Goal: Task Accomplishment & Management: Manage account settings

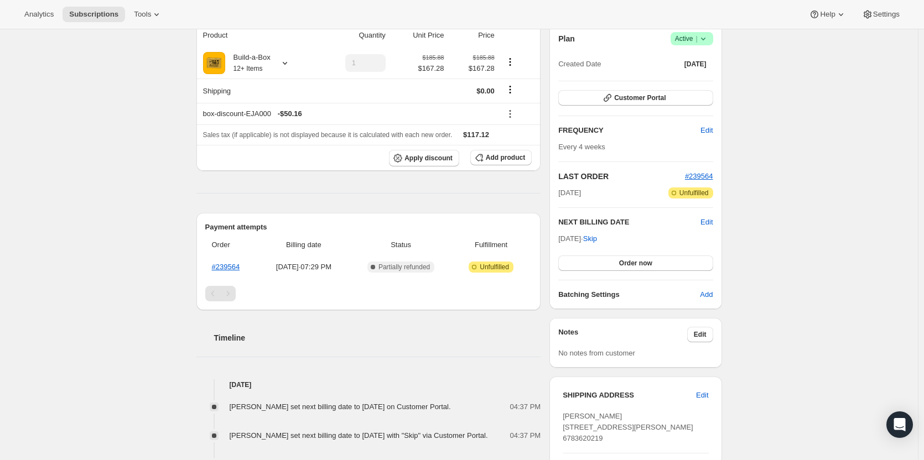
scroll to position [55, 0]
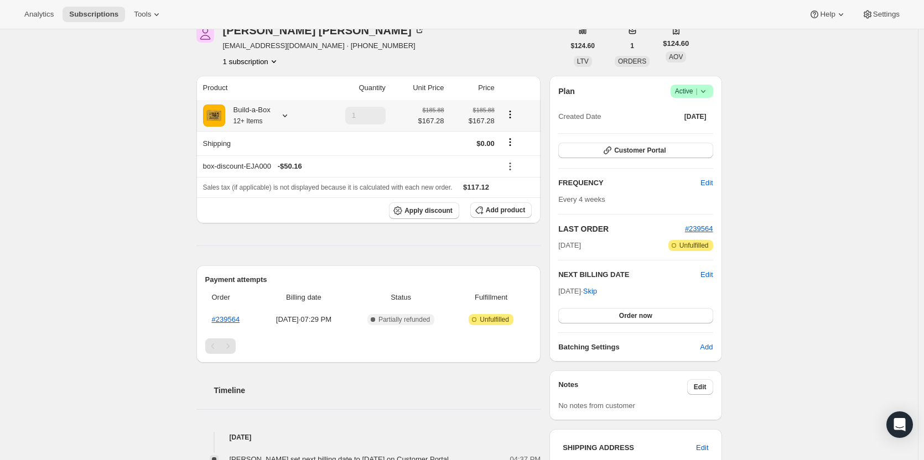
click at [280, 118] on div at bounding box center [282, 115] width 15 height 11
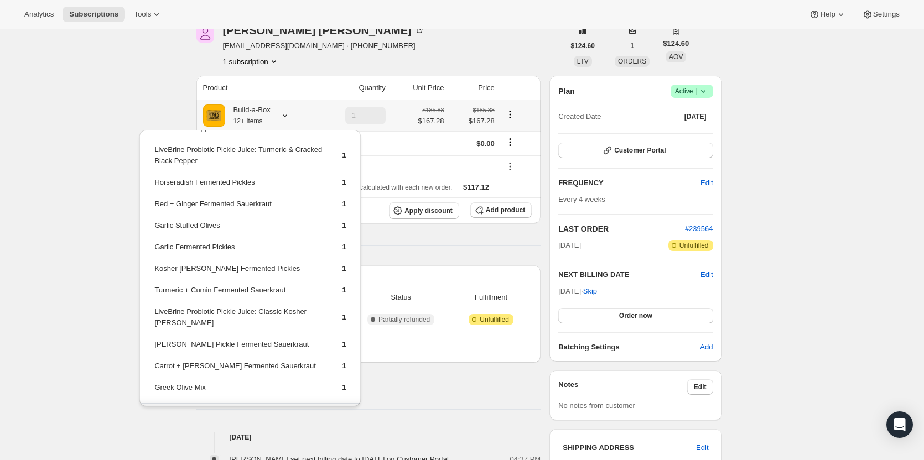
scroll to position [43, 0]
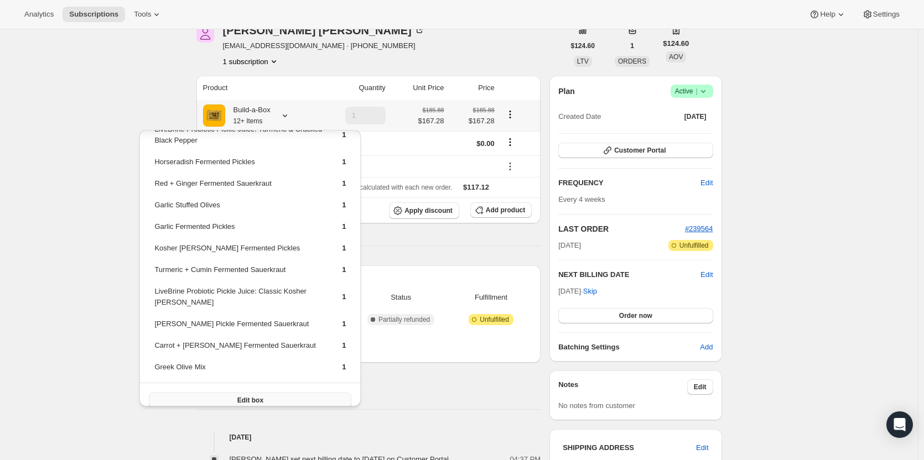
click at [253, 396] on span "Edit box" at bounding box center [250, 400] width 26 height 9
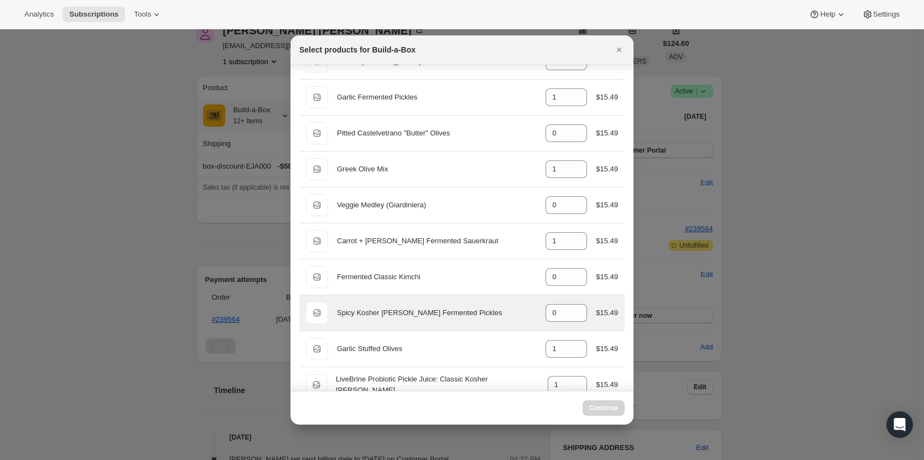
scroll to position [111, 0]
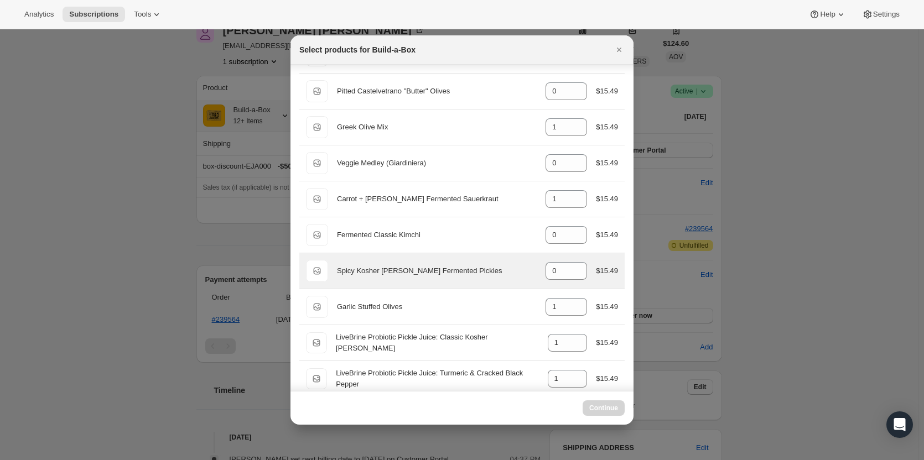
select select "gid://shopify/ProductVariant/49973439299859"
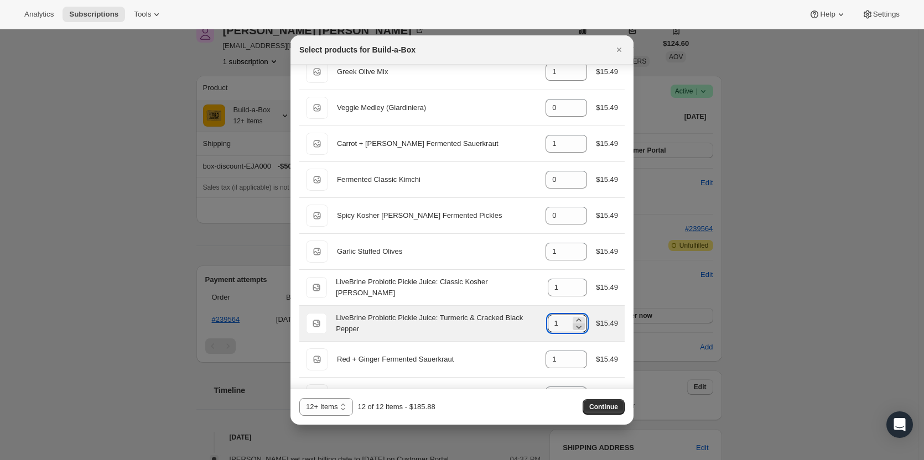
click at [579, 330] on icon ":reb:" at bounding box center [578, 326] width 11 height 11
type input "0"
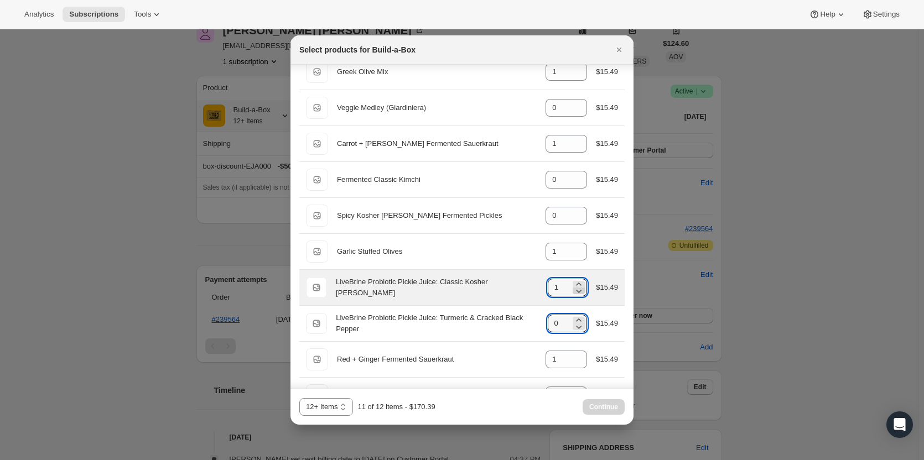
click at [577, 293] on icon ":reb:" at bounding box center [578, 291] width 11 height 11
type input "0"
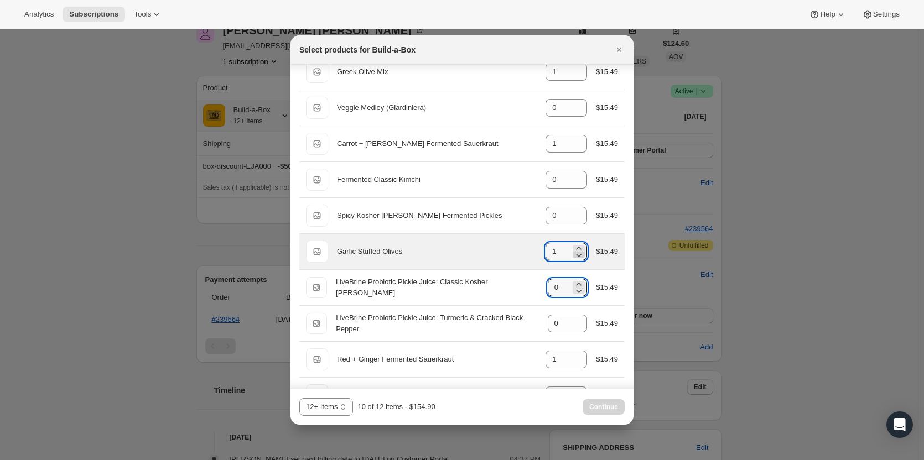
click at [576, 254] on icon ":reb:" at bounding box center [578, 255] width 11 height 11
type input "0"
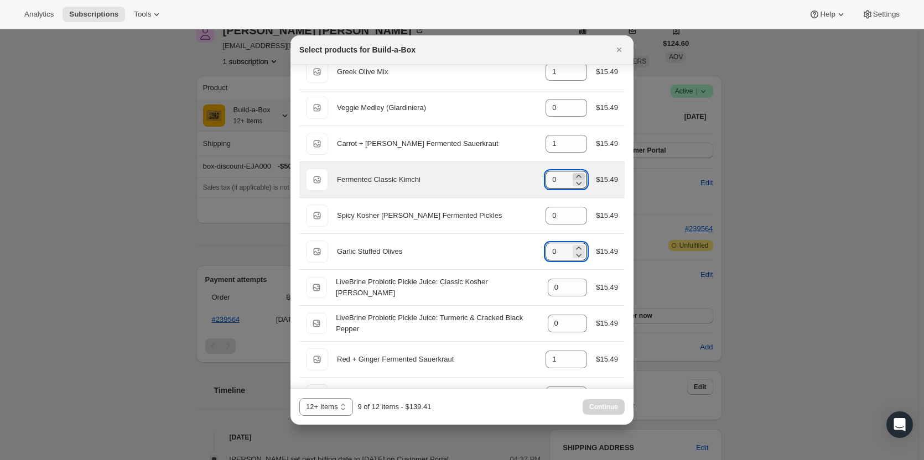
click at [578, 176] on icon ":reb:" at bounding box center [578, 176] width 11 height 11
type input "1"
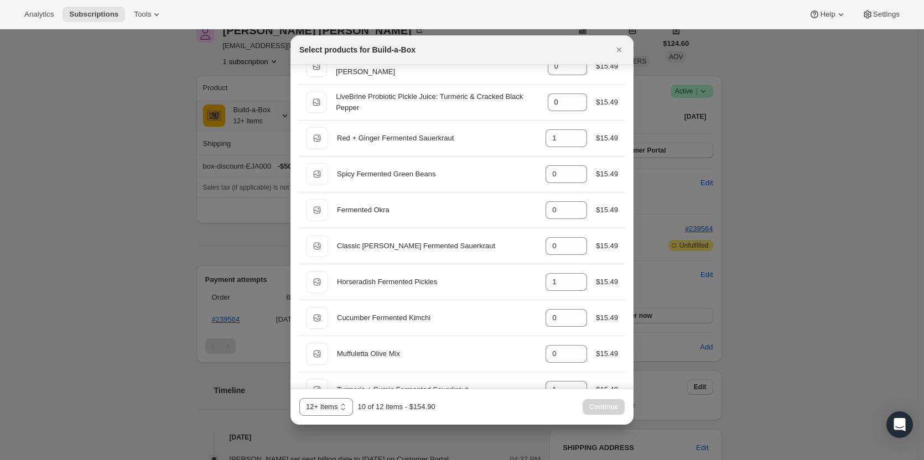
scroll to position [443, 0]
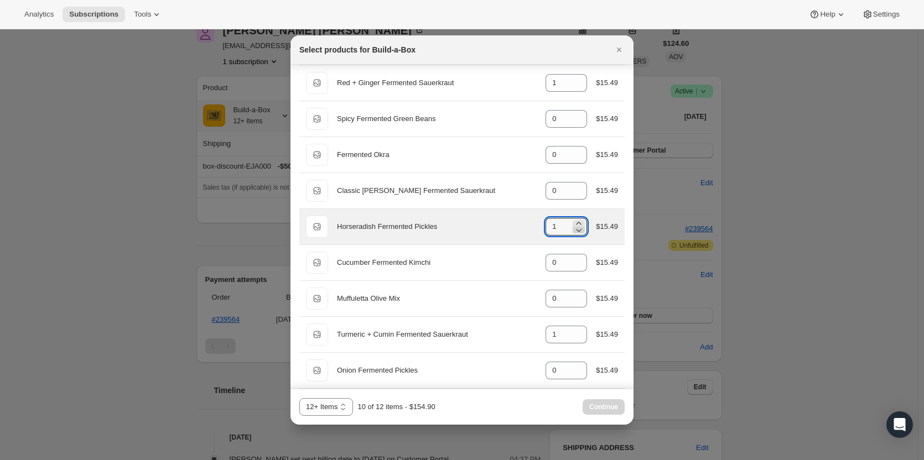
click at [573, 232] on icon ":reb:" at bounding box center [578, 230] width 11 height 11
type input "0"
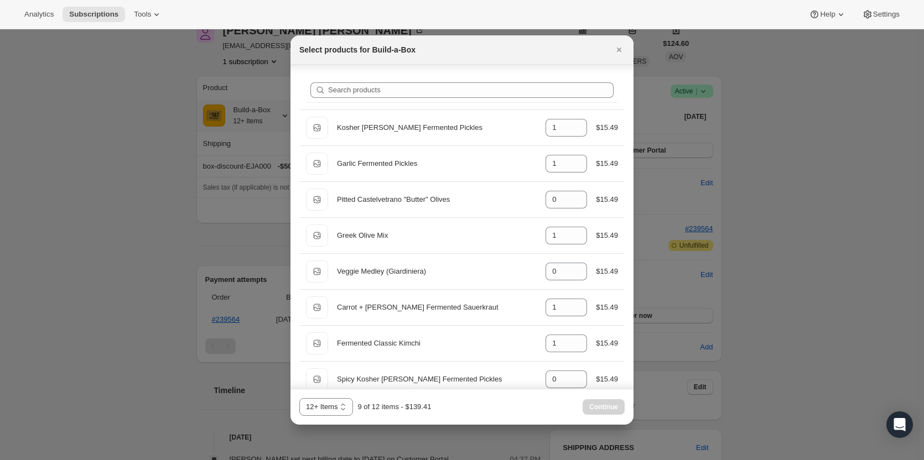
scroll to position [0, 0]
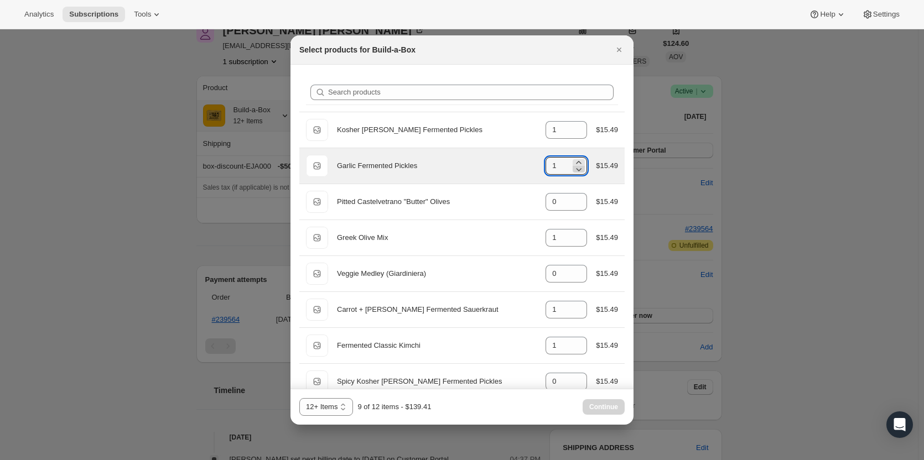
click at [573, 168] on icon ":reb:" at bounding box center [578, 169] width 11 height 11
type input "0"
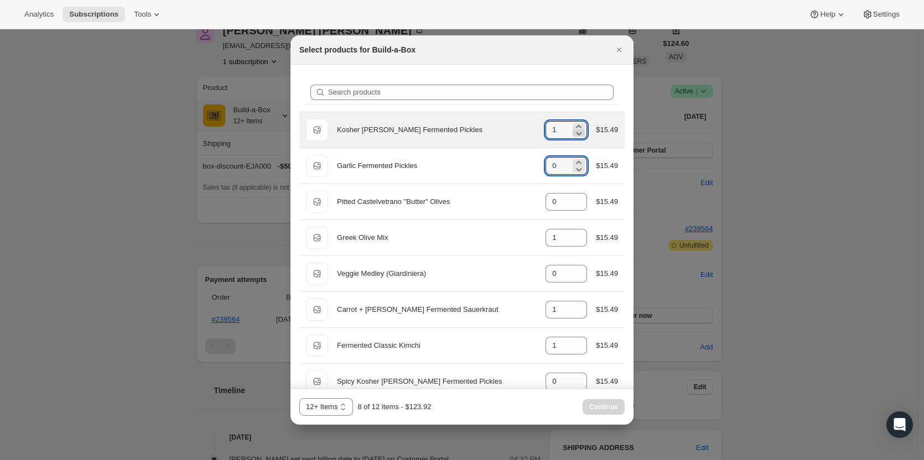
click at [573, 133] on icon ":reb:" at bounding box center [578, 133] width 11 height 11
type input "0"
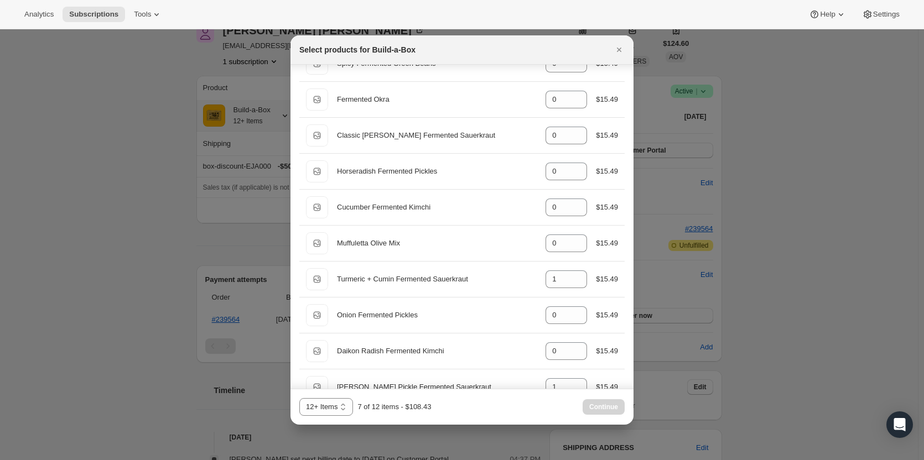
scroll to position [553, 0]
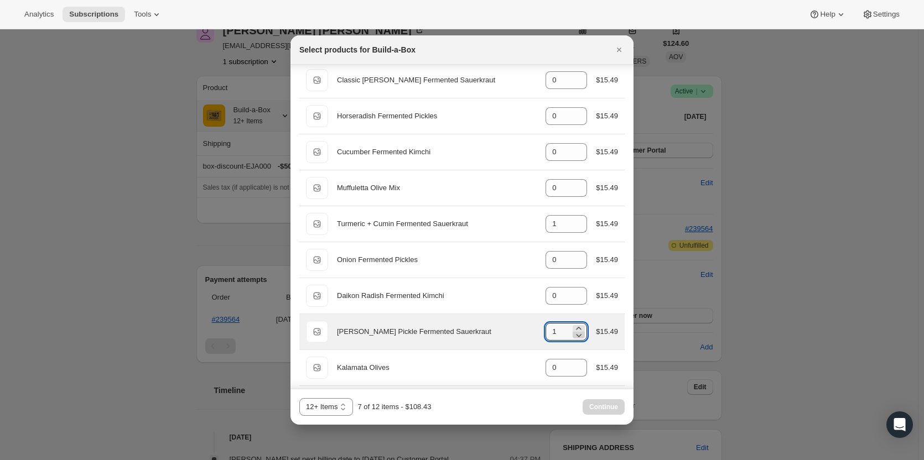
click at [580, 335] on icon ":reb:" at bounding box center [578, 335] width 11 height 11
type input "0"
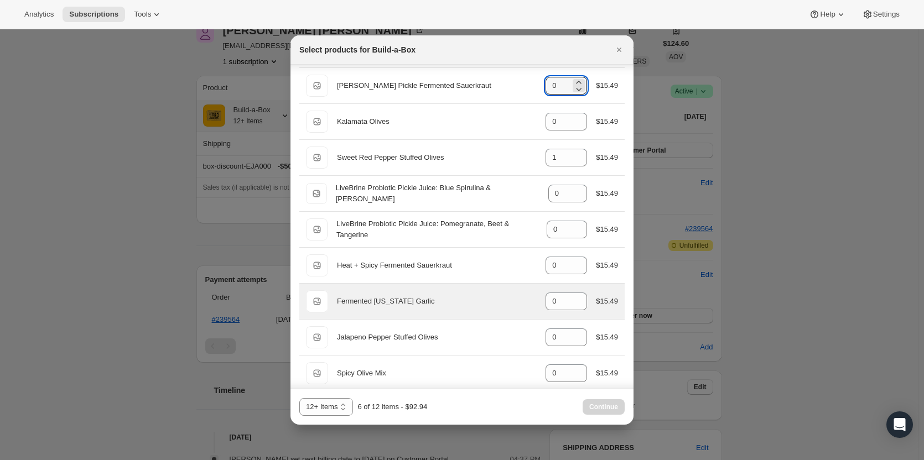
scroll to position [830, 0]
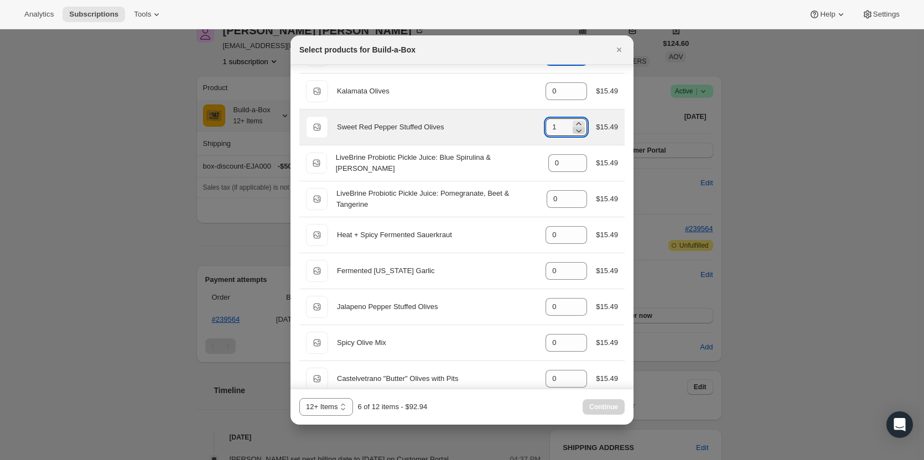
click at [573, 135] on icon ":reb:" at bounding box center [578, 130] width 11 height 11
type input "0"
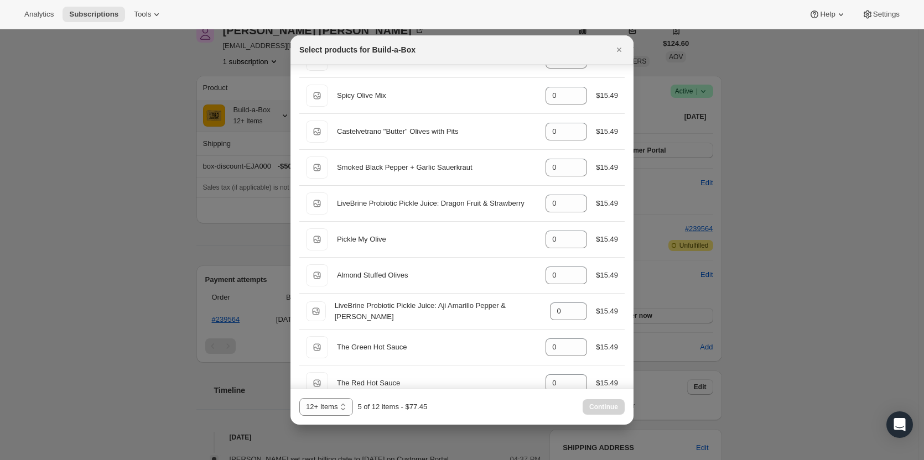
scroll to position [1107, 0]
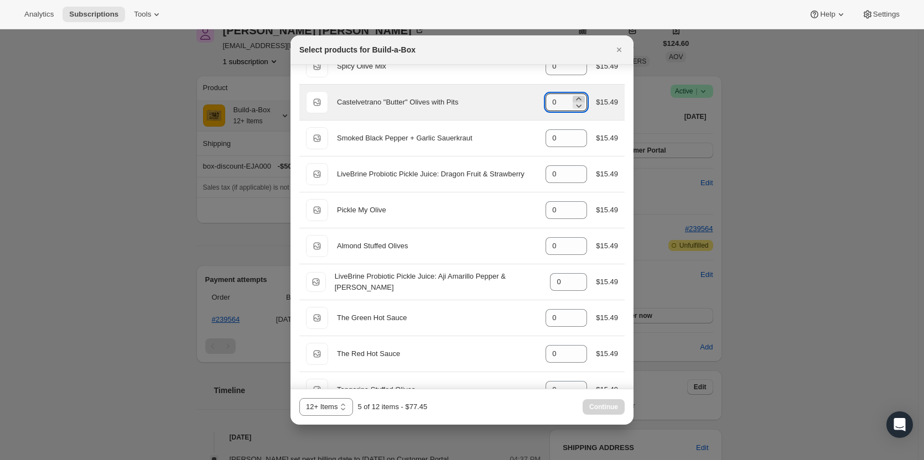
click at [573, 98] on icon ":reb:" at bounding box center [578, 99] width 11 height 11
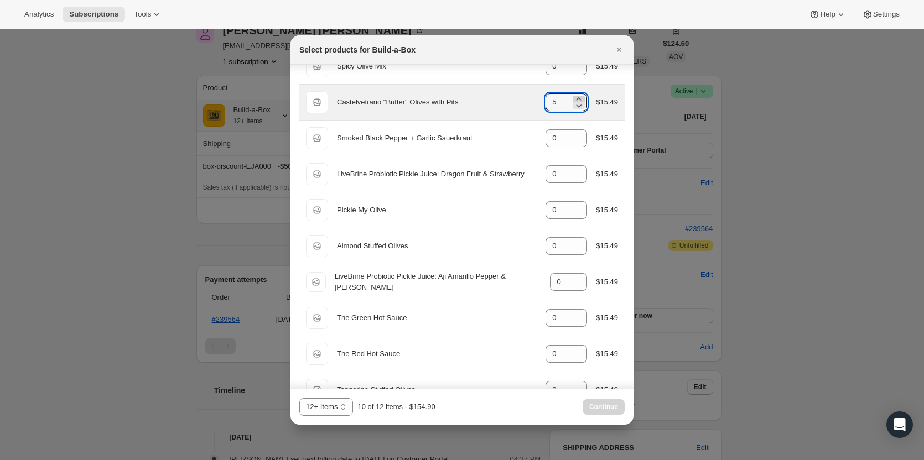
click at [573, 98] on icon ":reb:" at bounding box center [578, 99] width 11 height 11
type input "7"
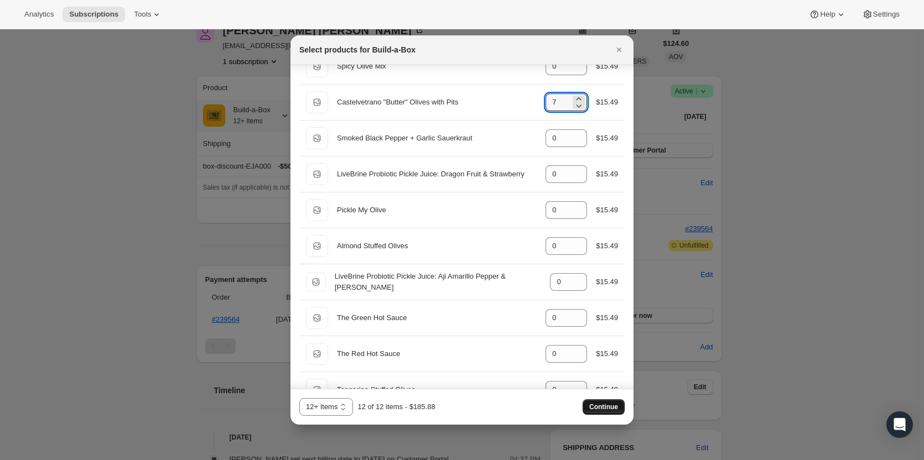
click at [617, 407] on span "Continue" at bounding box center [603, 407] width 29 height 9
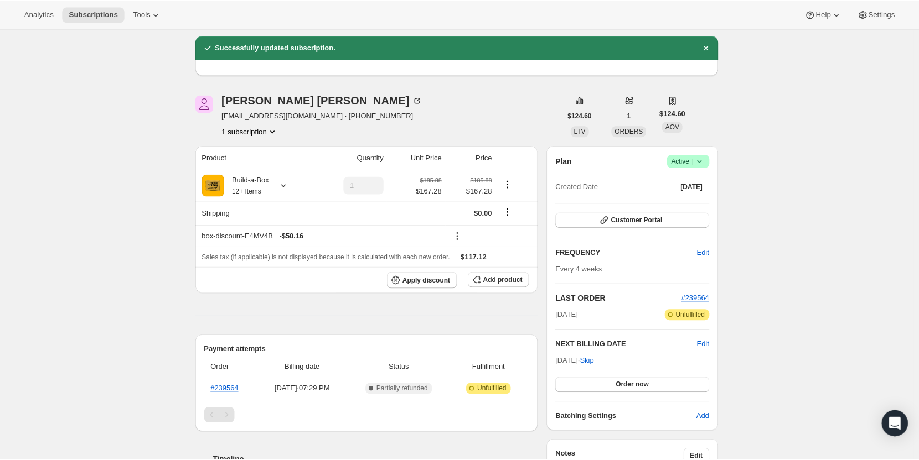
scroll to position [0, 0]
